Goal: Task Accomplishment & Management: Use online tool/utility

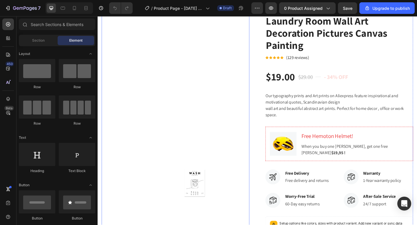
scroll to position [55, 0]
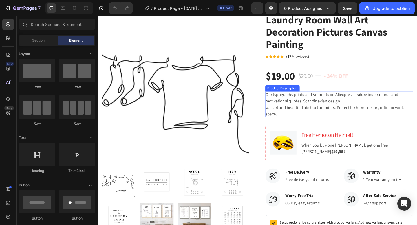
click at [322, 118] on span "wall art and beautiful abstract art prints. Perfect for home decor , office or …" at bounding box center [355, 119] width 151 height 13
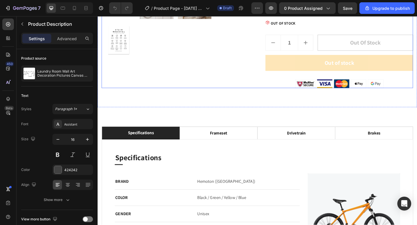
scroll to position [336, 0]
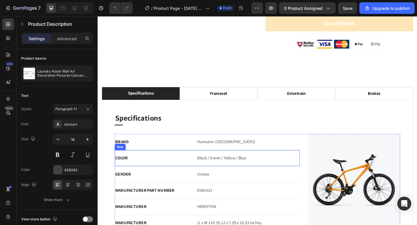
click at [152, 167] on div "COLOR Text block Black / Green / Yellow / Blue Text block Row" at bounding box center [216, 171] width 201 height 18
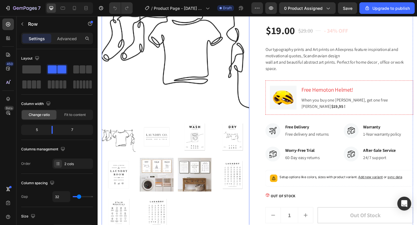
scroll to position [107, 0]
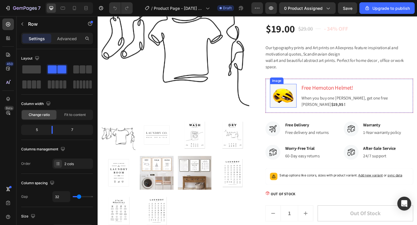
click at [299, 100] on img at bounding box center [299, 103] width 29 height 26
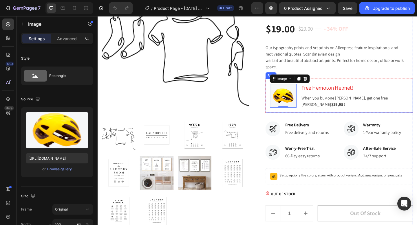
click at [362, 89] on div "Image 0 Free [PERSON_NAME]! Heading When you buy one [PERSON_NAME], get one fre…" at bounding box center [360, 103] width 161 height 38
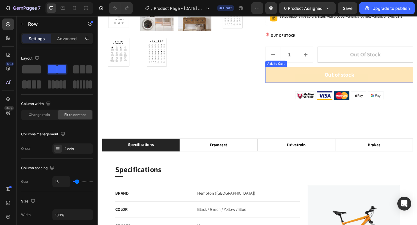
scroll to position [225, 0]
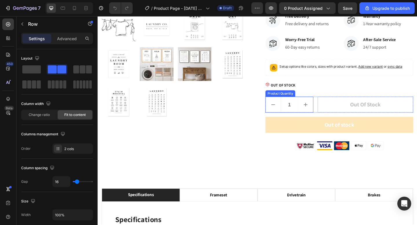
click at [323, 121] on button "increment" at bounding box center [324, 112] width 16 height 17
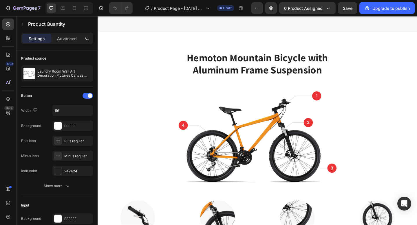
scroll to position [512, 0]
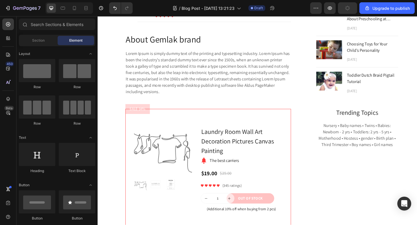
scroll to position [198, 0]
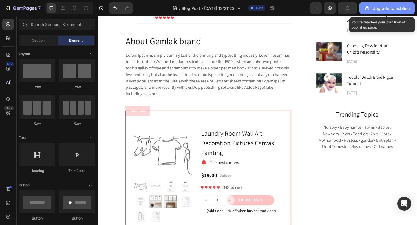
click at [390, 10] on div "Upgrade to publish" at bounding box center [386, 8] width 45 height 6
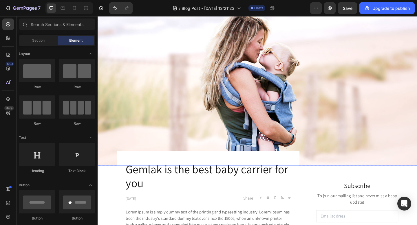
scroll to position [0, 0]
